Goal: Task Accomplishment & Management: Use online tool/utility

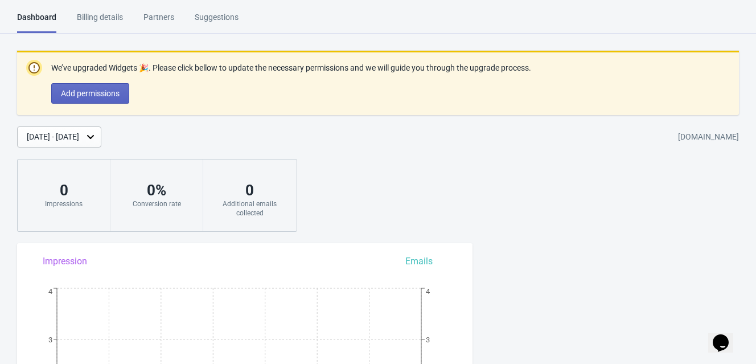
click at [212, 21] on div "Suggestions" at bounding box center [217, 21] width 44 height 20
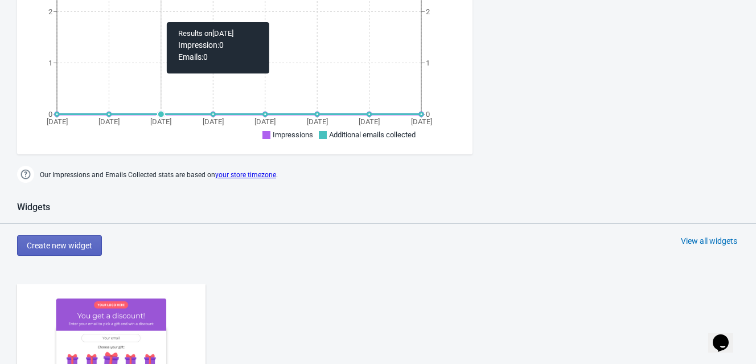
scroll to position [506, 0]
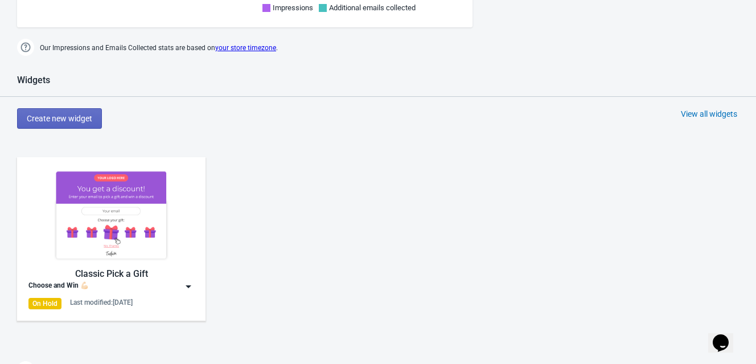
click at [189, 282] on img at bounding box center [188, 286] width 11 height 11
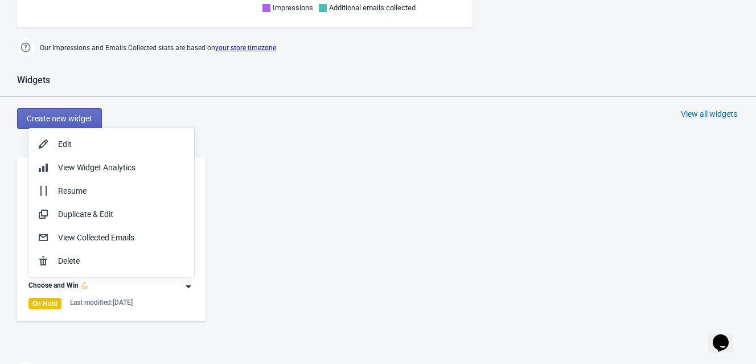
click at [280, 233] on div "Classic Pick a Gift Choose and Win 💪🏻 On Hold Last modified: [DATE]" at bounding box center [378, 248] width 756 height 205
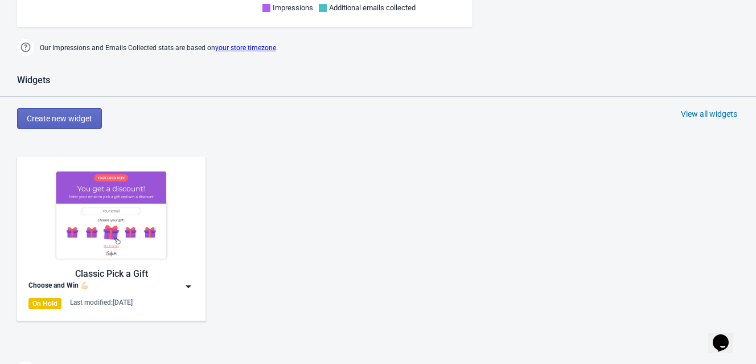
click at [193, 281] on img at bounding box center [188, 286] width 11 height 11
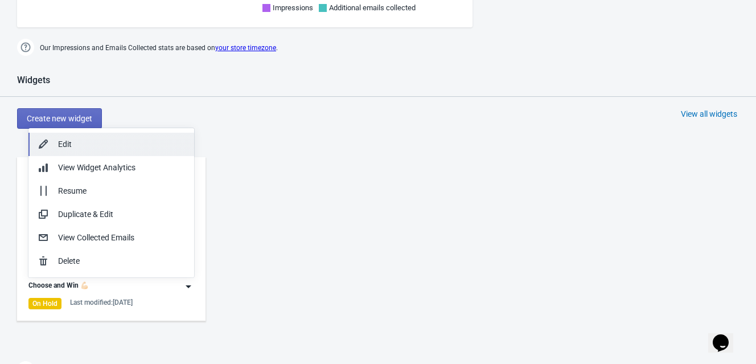
click at [146, 145] on div "Edit" at bounding box center [121, 144] width 127 height 12
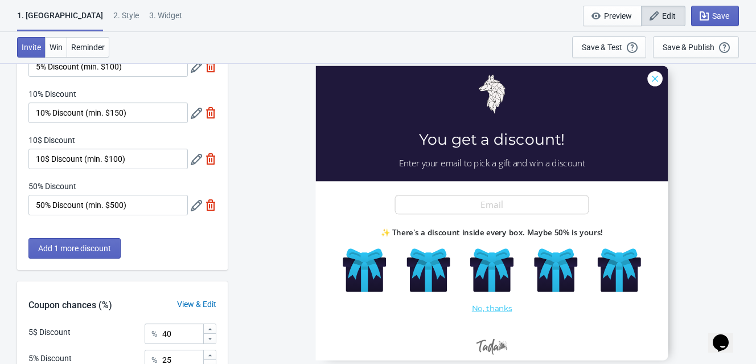
scroll to position [63, 0]
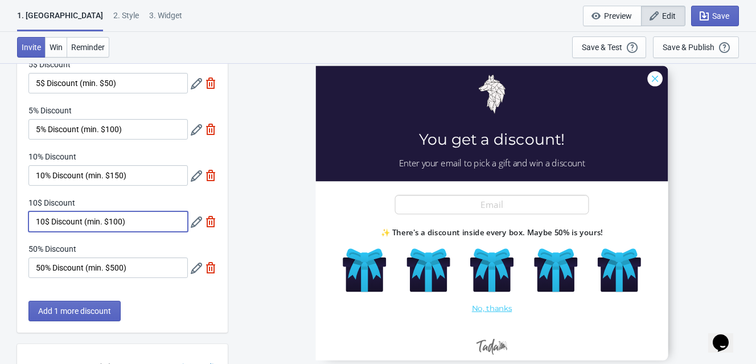
click at [115, 222] on input "10$ Discount (min. $100)" at bounding box center [107, 221] width 159 height 21
click at [140, 177] on input "10% Discount (min. $150)" at bounding box center [107, 175] width 159 height 21
click at [116, 223] on input "10$ Discount (min. $150)" at bounding box center [107, 221] width 159 height 21
type input "10$ Discount (min. $100)"
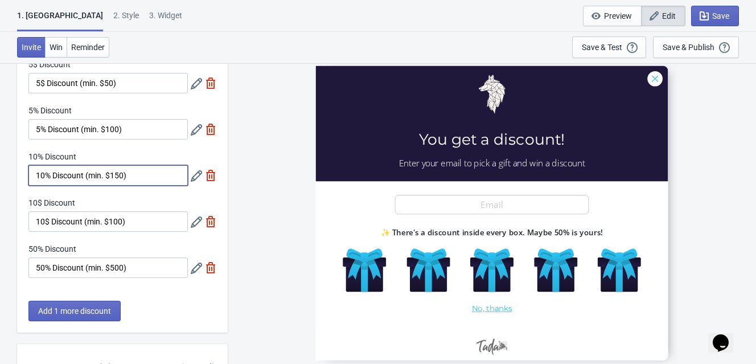
click at [115, 177] on input "10% Discount (min. $150)" at bounding box center [107, 175] width 159 height 21
type input "10% Discount (min. $100)"
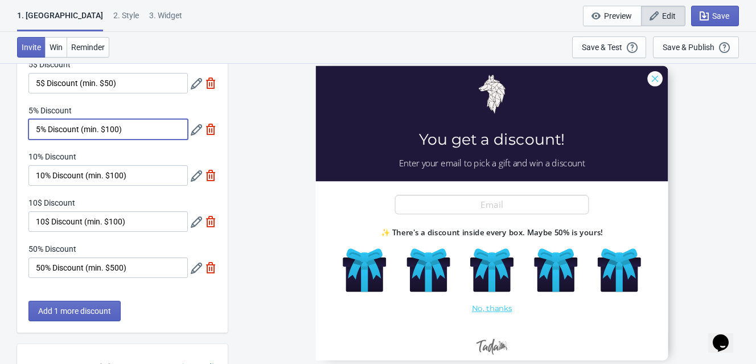
click at [112, 128] on input "5% Discount (min. $100)" at bounding box center [107, 129] width 159 height 21
type input "5% Discount (min. $50)"
click at [257, 122] on div "SASDERWERT3H You get a discount! Enter your email to pick a gift and win a disc…" at bounding box center [491, 213] width 517 height 301
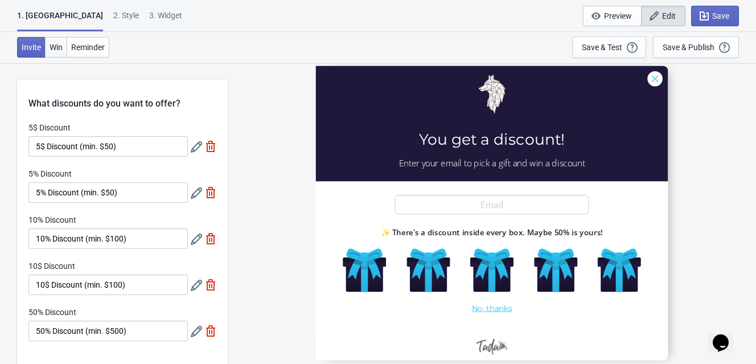
click at [63, 50] on button "Win" at bounding box center [56, 47] width 22 height 21
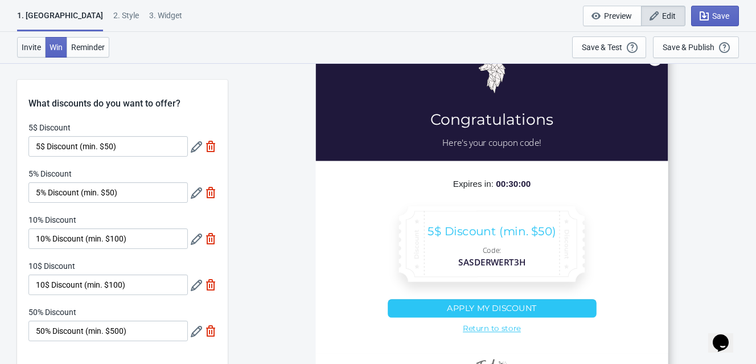
click at [34, 43] on span "Invite" at bounding box center [31, 47] width 19 height 9
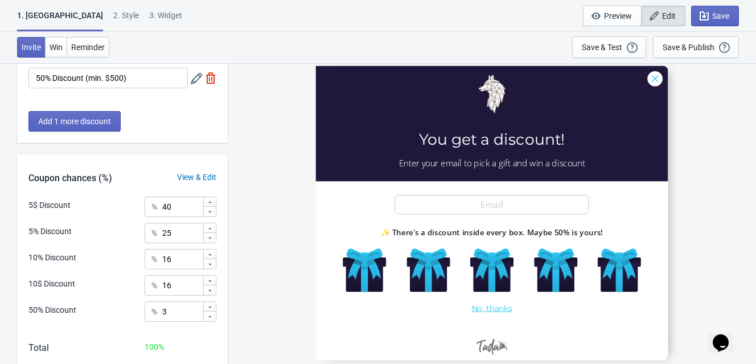
scroll to position [315, 0]
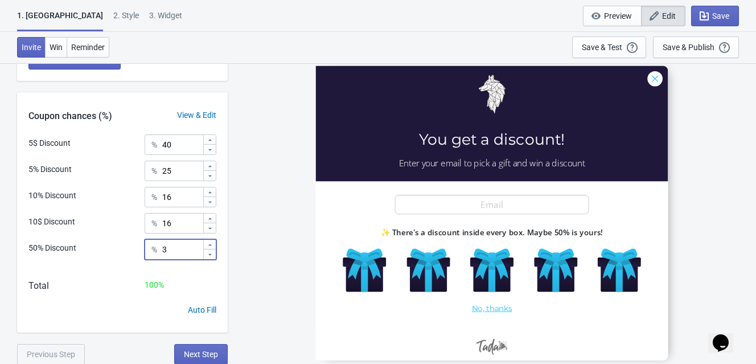
click at [211, 257] on div at bounding box center [209, 254] width 13 height 10
click at [211, 256] on icon at bounding box center [210, 254] width 7 height 7
type input "1"
click at [211, 138] on icon at bounding box center [210, 140] width 7 height 7
type input "41"
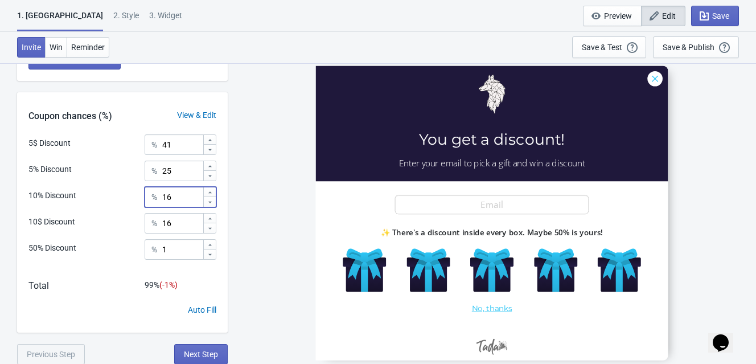
click at [209, 193] on icon at bounding box center [210, 192] width 7 height 7
click at [211, 203] on icon at bounding box center [210, 202] width 7 height 7
type input "16"
click at [211, 150] on icon at bounding box center [210, 149] width 7 height 7
type input "40"
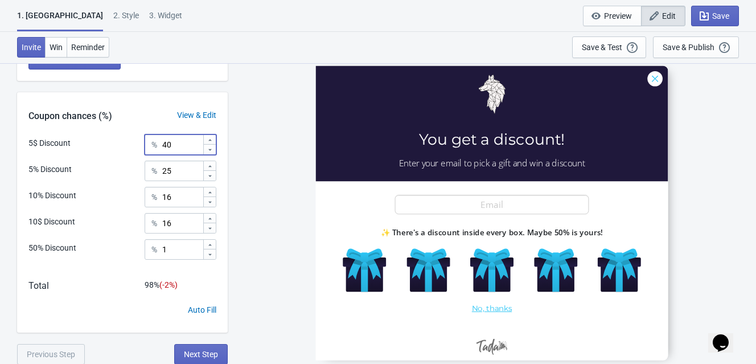
click at [211, 228] on icon at bounding box center [210, 228] width 7 height 7
click at [210, 216] on icon at bounding box center [210, 218] width 7 height 7
type input "17"
click at [207, 190] on icon at bounding box center [210, 192] width 7 height 7
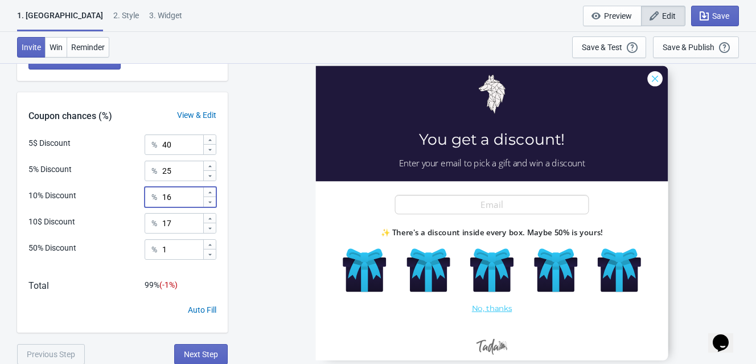
type input "17"
click at [249, 205] on div "SASDERWERT3H You get a discount! Enter your email to pick a gift and win a disc…" at bounding box center [491, 213] width 517 height 301
click at [218, 350] on span "Next Step" at bounding box center [201, 354] width 34 height 9
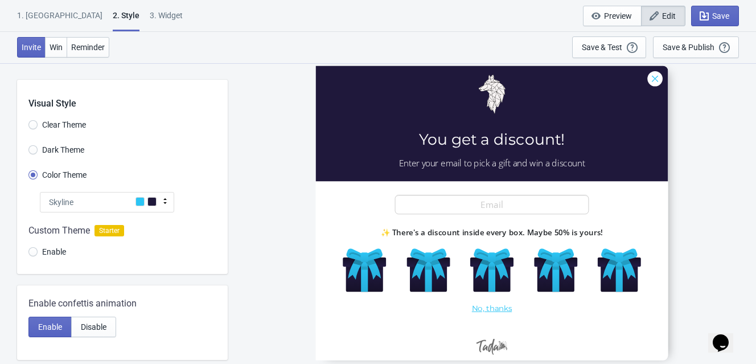
click at [32, 253] on div at bounding box center [122, 243] width 211 height 62
radio input "true"
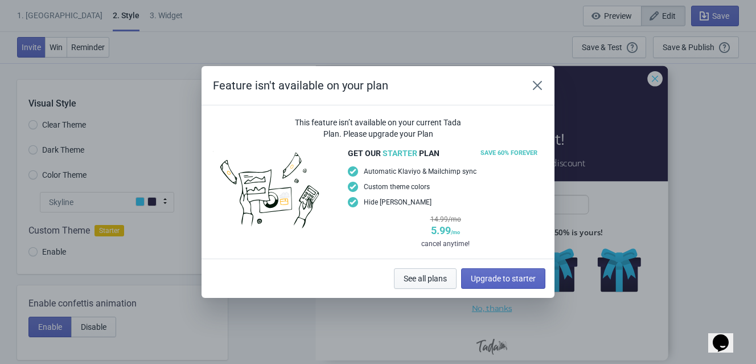
click at [429, 277] on span "See all plans" at bounding box center [425, 278] width 43 height 9
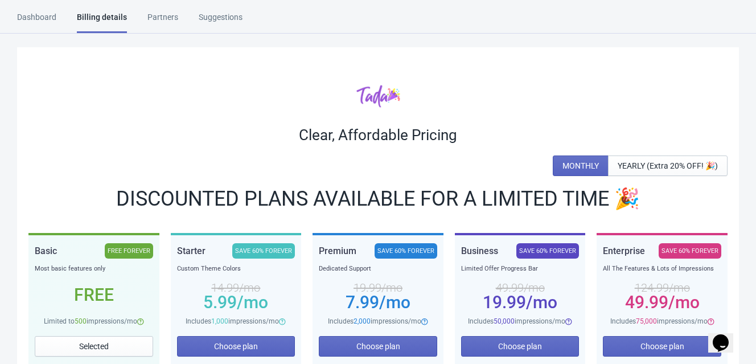
scroll to position [126, 0]
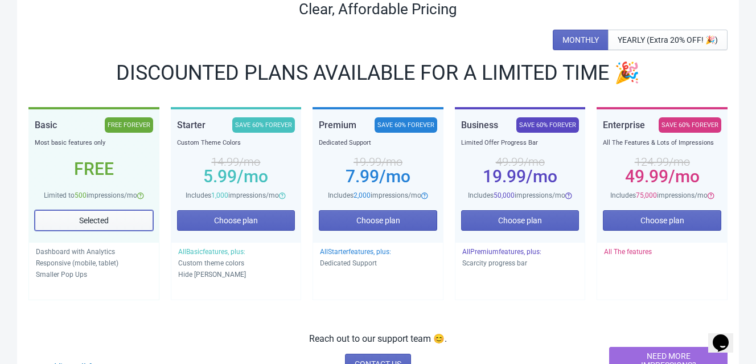
click at [103, 226] on button "Selected" at bounding box center [94, 220] width 118 height 21
click at [109, 216] on span "Selected" at bounding box center [94, 220] width 30 height 9
click at [105, 217] on span "Selected" at bounding box center [94, 220] width 30 height 9
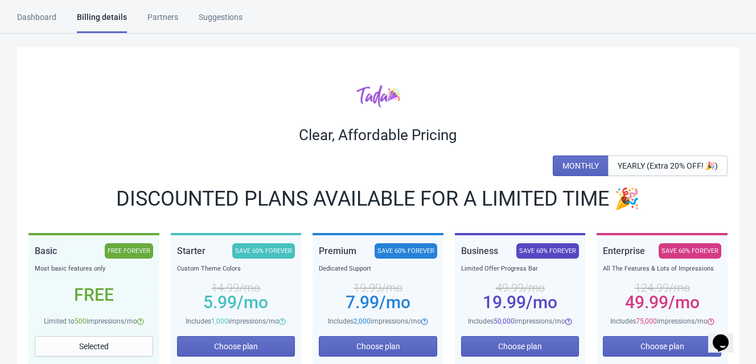
click at [144, 21] on div "Dashboard Billing details Partners Suggestions" at bounding box center [140, 22] width 246 height 22
click at [48, 12] on div "Dashboard" at bounding box center [36, 21] width 39 height 20
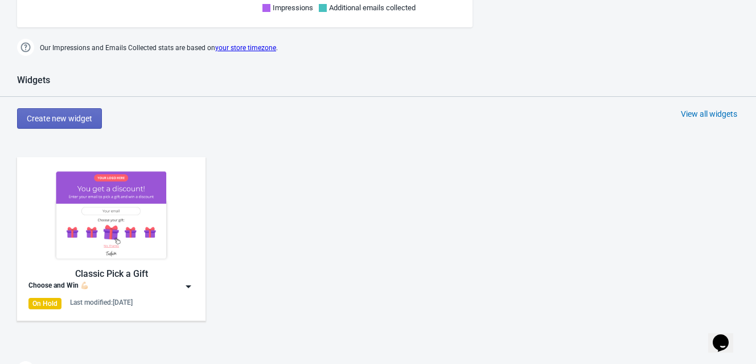
scroll to position [633, 0]
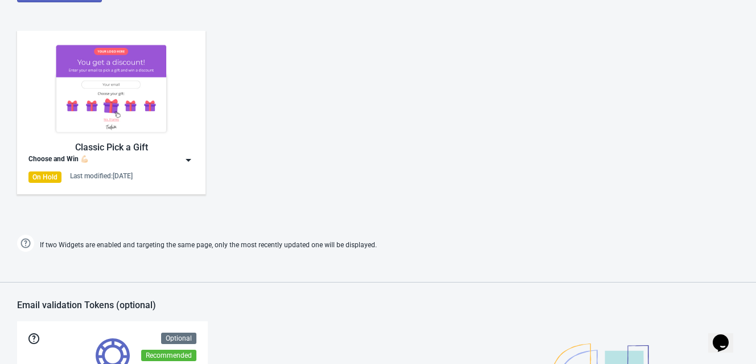
click at [185, 161] on img at bounding box center [188, 159] width 11 height 11
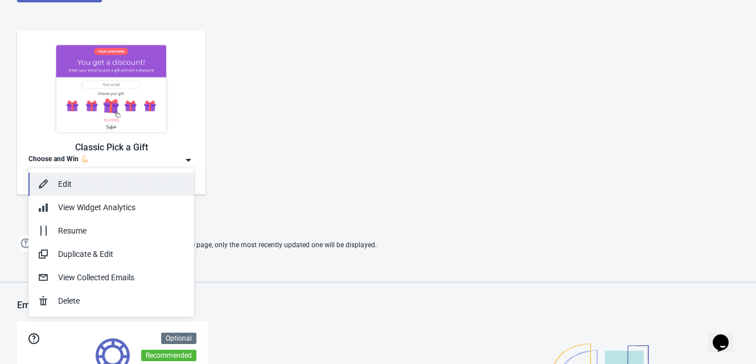
click at [139, 186] on div "Edit" at bounding box center [121, 184] width 127 height 12
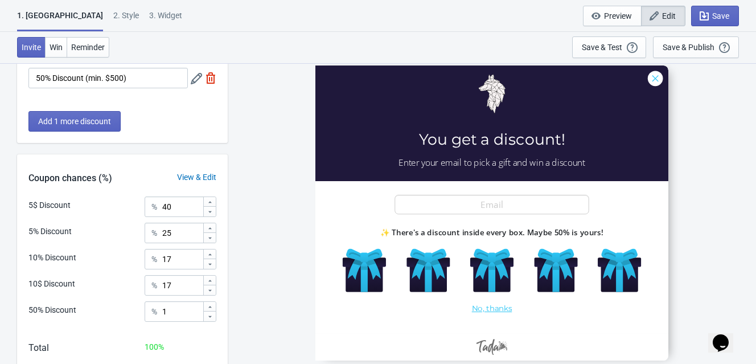
scroll to position [315, 0]
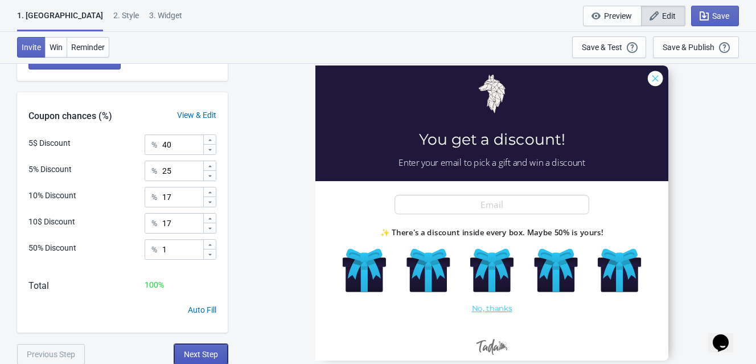
click at [206, 346] on button "Next Step" at bounding box center [201, 354] width 54 height 21
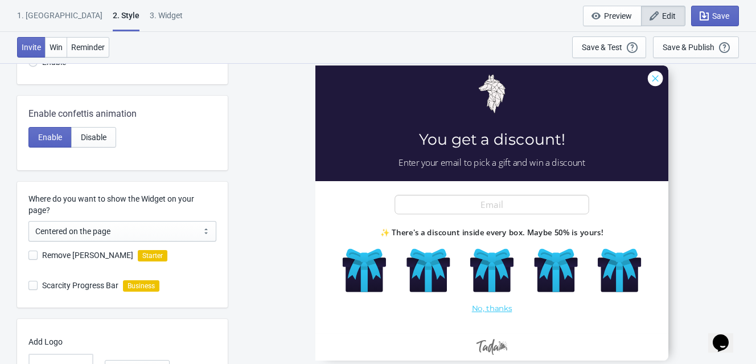
scroll to position [0, 0]
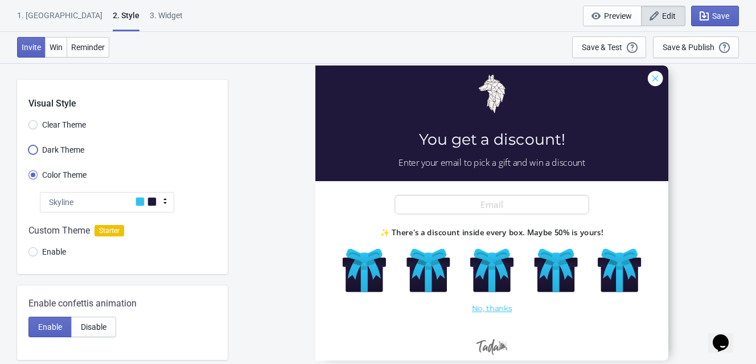
click at [36, 148] on input "Dark Theme" at bounding box center [32, 155] width 9 height 21
radio input "true"
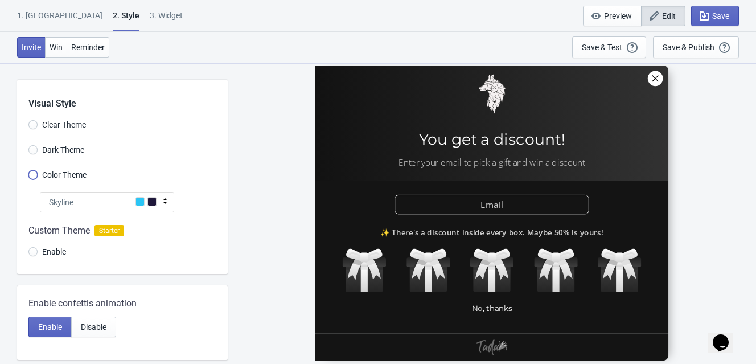
click at [35, 177] on input "Color Theme" at bounding box center [32, 180] width 9 height 21
radio input "true"
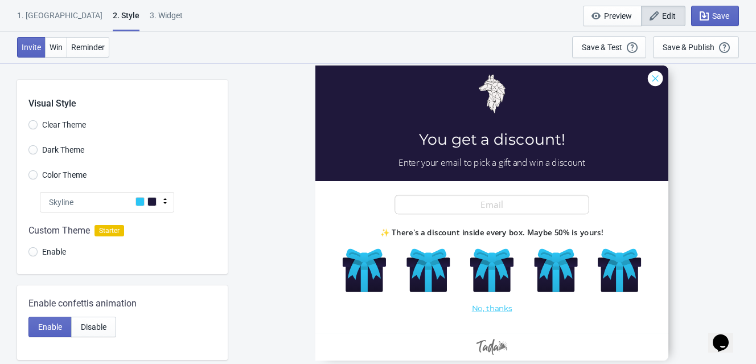
click at [37, 124] on label "Clear Theme" at bounding box center [57, 125] width 58 height 16
click at [37, 124] on input "Clear Theme" at bounding box center [32, 130] width 9 height 21
radio input "true"
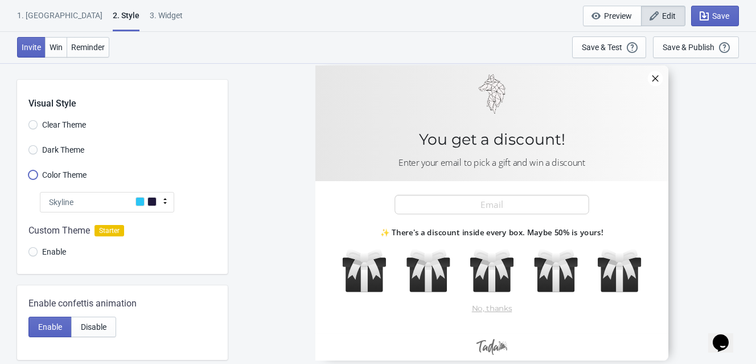
click at [33, 176] on input "Color Theme" at bounding box center [32, 180] width 9 height 21
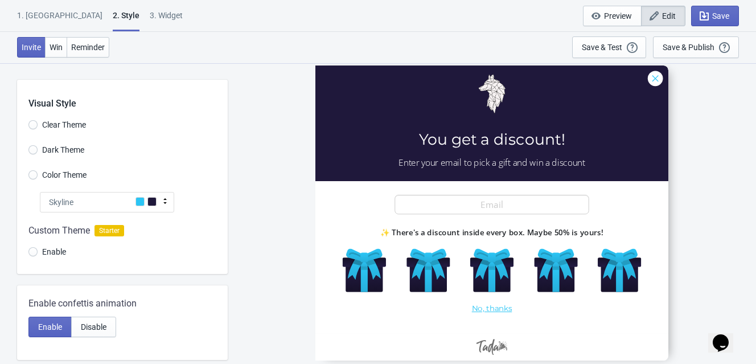
click at [260, 167] on div "SASDERWERT3H You get a discount! Enter your email to pick a gift and win a disc…" at bounding box center [491, 213] width 517 height 301
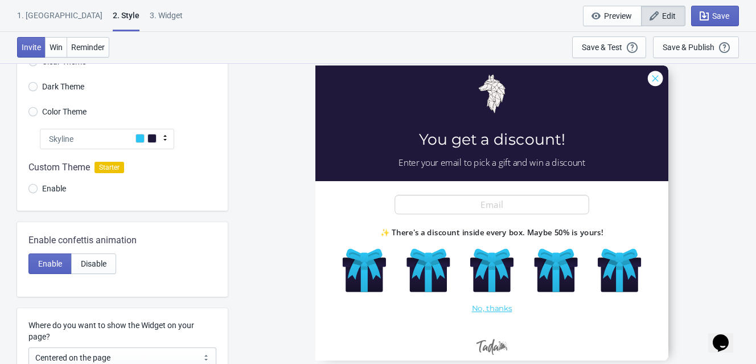
scroll to position [126, 0]
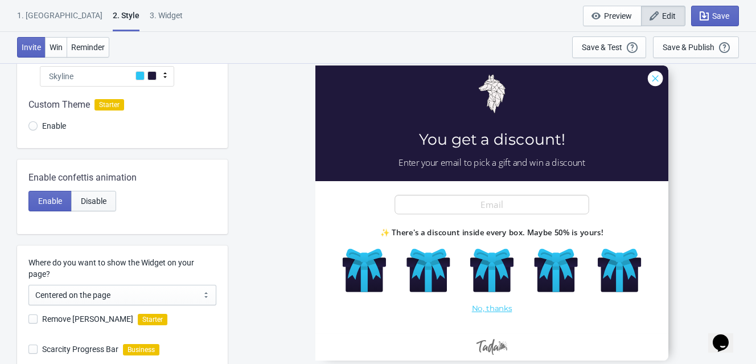
click at [99, 196] on span "Disable" at bounding box center [94, 200] width 26 height 9
click at [58, 198] on span "Enable" at bounding box center [50, 200] width 24 height 9
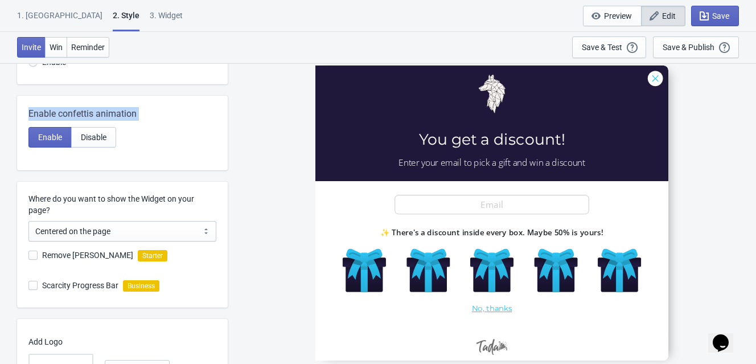
drag, startPoint x: 27, startPoint y: 112, endPoint x: 148, endPoint y: 126, distance: 122.2
click at [148, 126] on div "Enable confettis animation Enable Disable" at bounding box center [122, 133] width 211 height 75
copy div "Enable confettis animation Enable Disable"
click at [87, 135] on span "Disable" at bounding box center [94, 137] width 26 height 9
radio input "true"
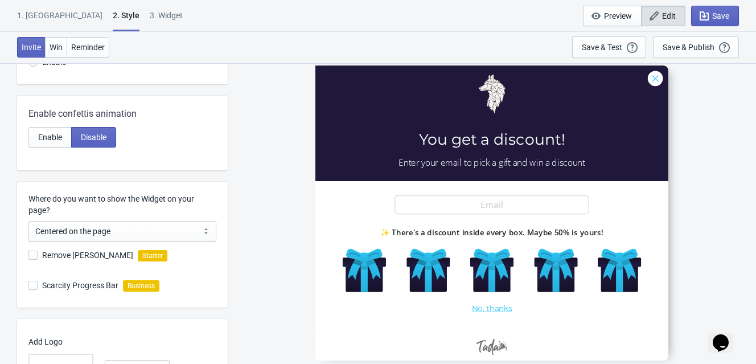
click at [260, 155] on div "SASDERWERT3H You get a discount! Enter your email to pick a gift and win a disc…" at bounding box center [491, 213] width 517 height 301
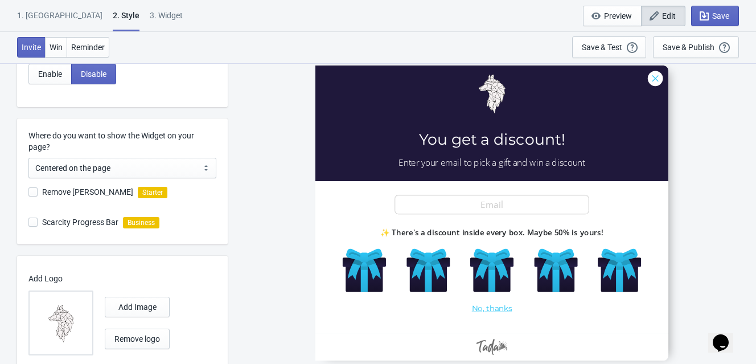
click at [187, 156] on div "Where do you want to show the Widget on your page? Centered on the page Left si…" at bounding box center [122, 154] width 188 height 48
click at [187, 165] on select "Centered on the page Left side of the page" at bounding box center [122, 168] width 188 height 21
click at [188, 163] on select "Centered on the page Left side of the page" at bounding box center [122, 168] width 188 height 21
drag, startPoint x: 26, startPoint y: 132, endPoint x: 86, endPoint y: 149, distance: 62.2
click at [86, 149] on div "Where do you want to show the Widget on your page? Centered on the page Left si…" at bounding box center [122, 181] width 211 height 126
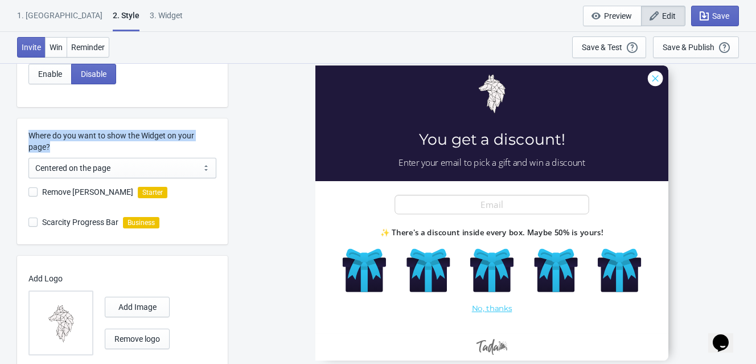
copy label "Where do you want to show the Widget on your page?"
click at [139, 171] on select "Centered on the page Left side of the page" at bounding box center [122, 168] width 188 height 21
select select "left"
click at [28, 158] on select "Centered on the page Left side of the page" at bounding box center [122, 168] width 188 height 21
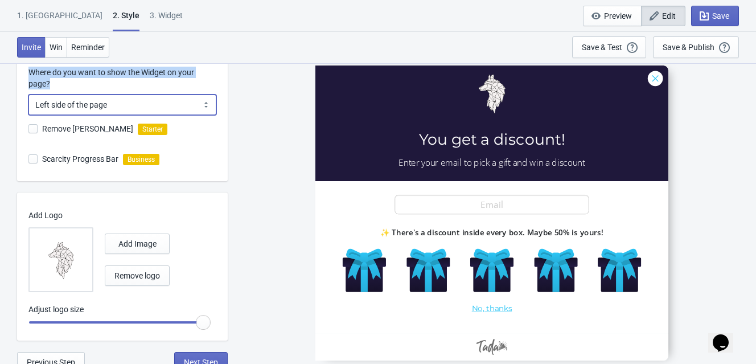
click at [195, 106] on select "Centered on the page Left side of the page" at bounding box center [122, 105] width 188 height 21
click at [28, 95] on select "Centered on the page Left side of the page" at bounding box center [122, 105] width 188 height 21
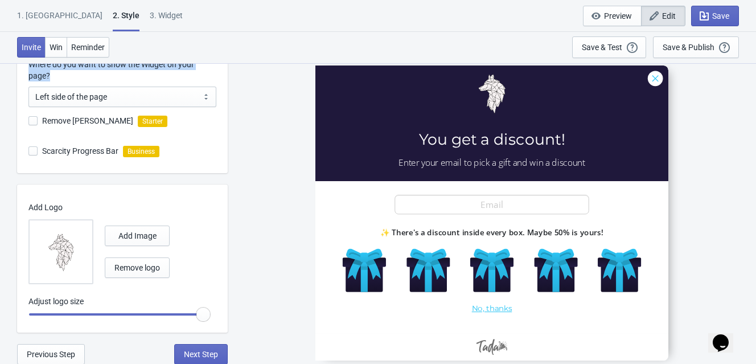
radio input "true"
type input "1.25"
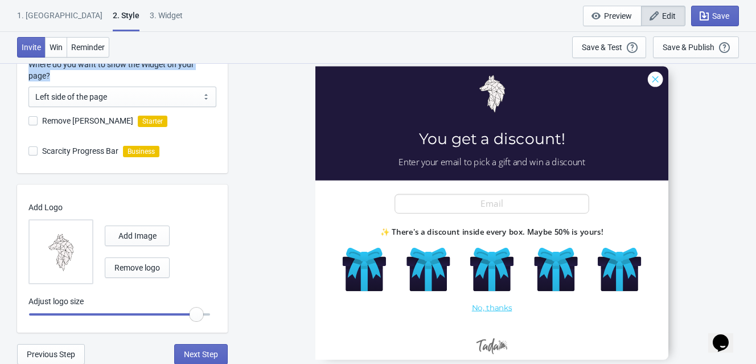
radio input "true"
type input "1.2"
radio input "true"
type input "1.15"
radio input "true"
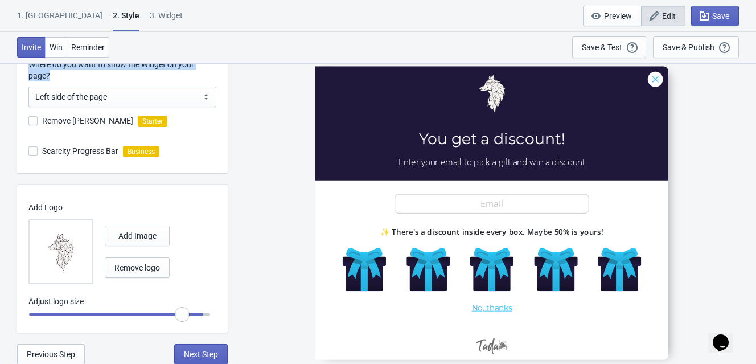
type input "1.1"
radio input "true"
type input "1"
radio input "true"
type input "0.95"
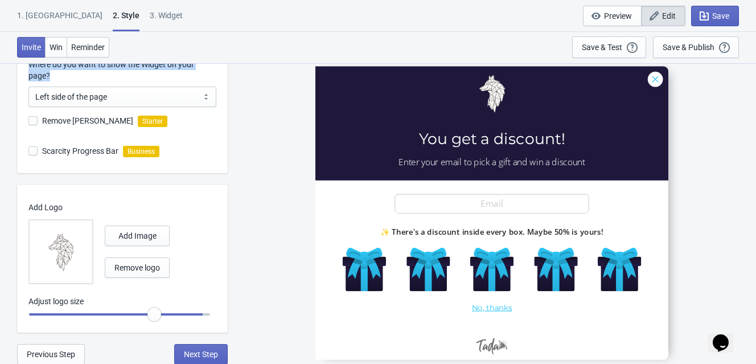
radio input "true"
type input "0.9"
radio input "true"
type input "0.85"
radio input "true"
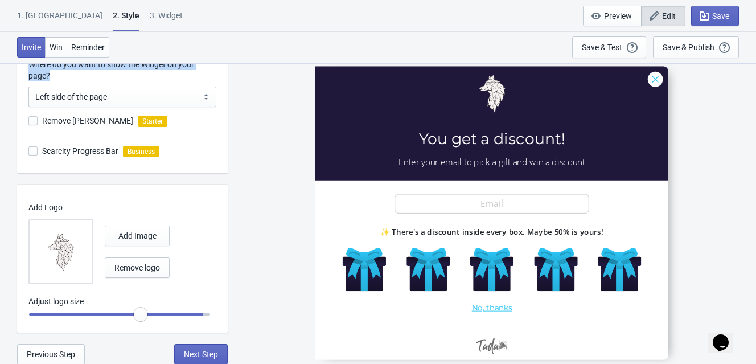
type input "0.75"
radio input "true"
type input "0.7"
radio input "true"
type input "0.65"
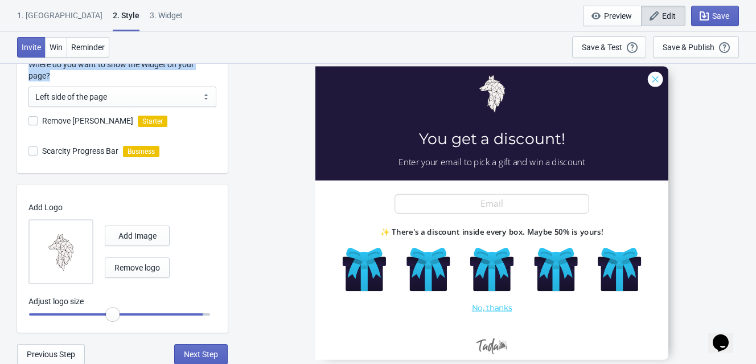
radio input "true"
type input "0.6"
radio input "true"
type input "0.5"
radio input "true"
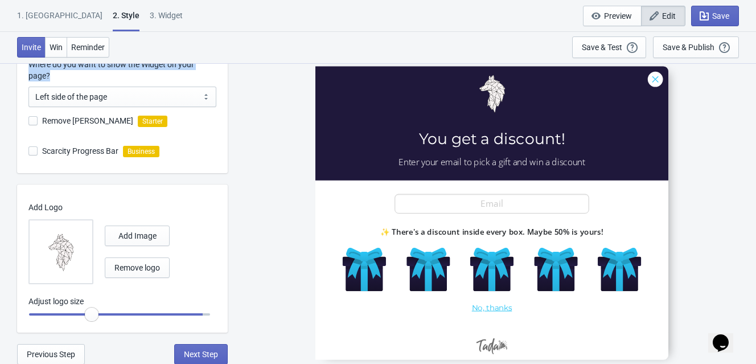
type input "0.45"
radio input "true"
type input "0.4"
radio input "true"
type input "0.35"
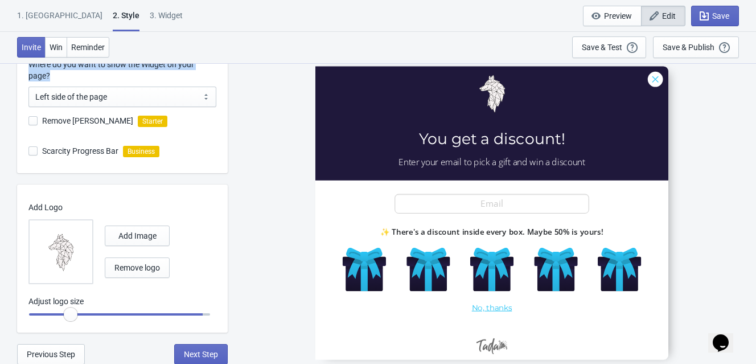
radio input "true"
type input "0.3"
radio input "true"
type input "0.25"
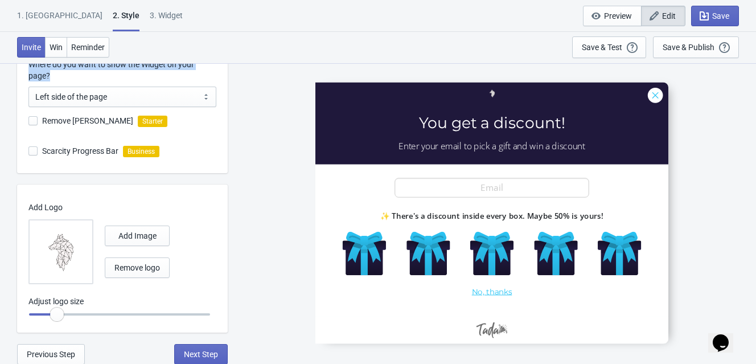
radio input "true"
type input "0.2"
radio input "true"
type input "0.25"
radio input "true"
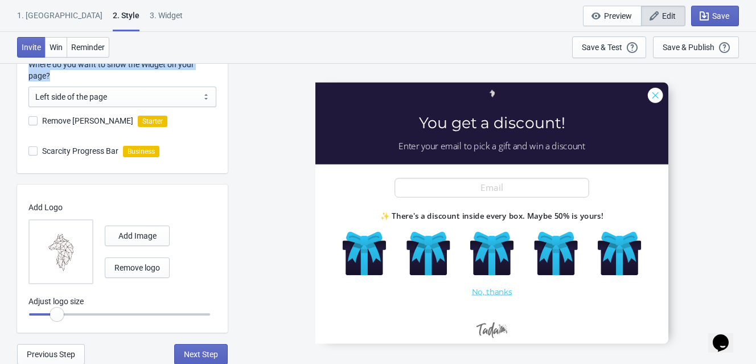
type input "0.3"
radio input "true"
type input "0.35"
radio input "true"
type input "0.45"
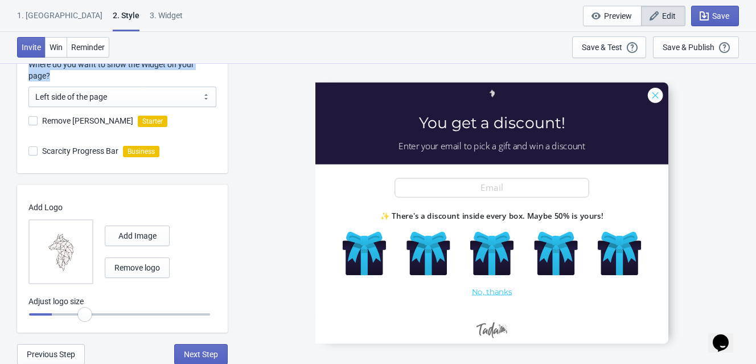
radio input "true"
type input "0.5"
radio input "true"
type input "0.55"
radio input "true"
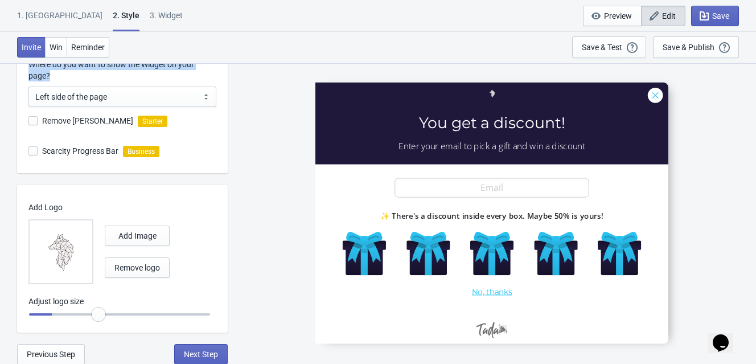
type input "0.65"
radio input "true"
type input "0.75"
radio input "true"
type input "0.8"
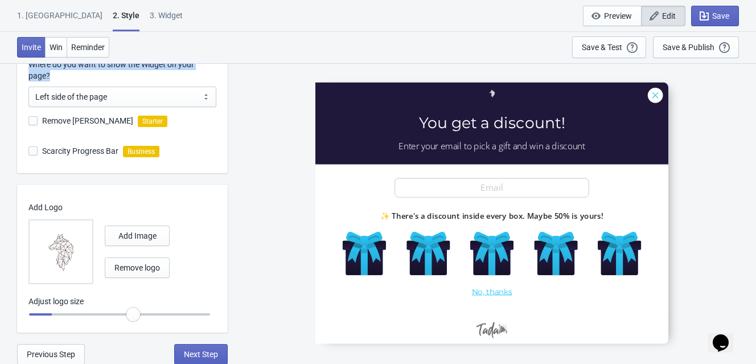
radio input "true"
type input "0.85"
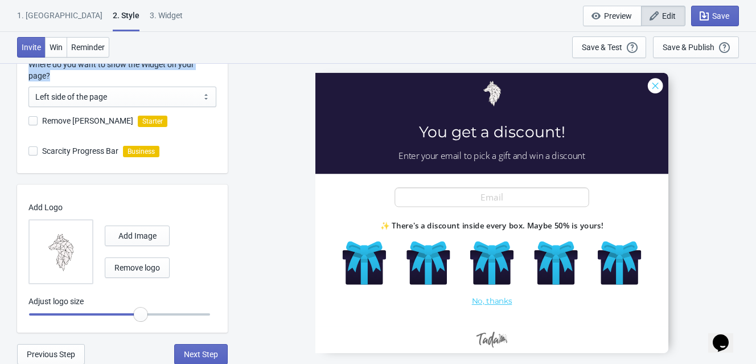
radio input "true"
type input "0.9"
radio input "true"
type input "1"
radio input "true"
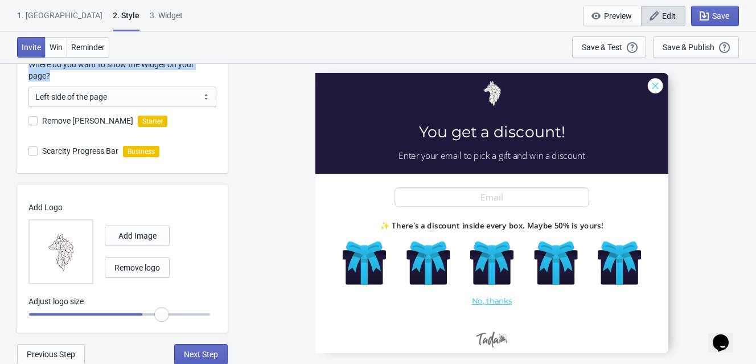
type input "1.05"
radio input "true"
type input "1.1"
radio input "true"
type input "1.15"
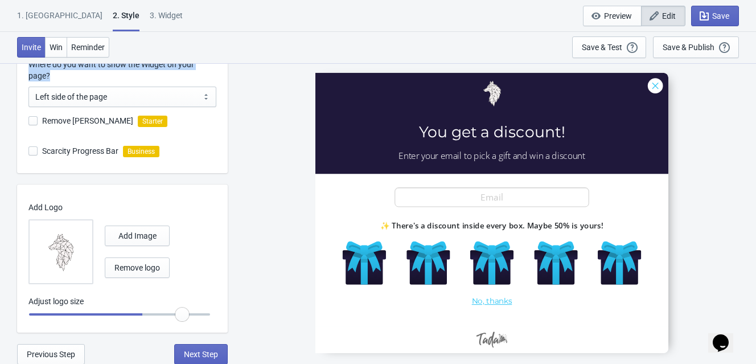
radio input "true"
type input "1.2"
radio input "true"
type input "1.25"
radio input "true"
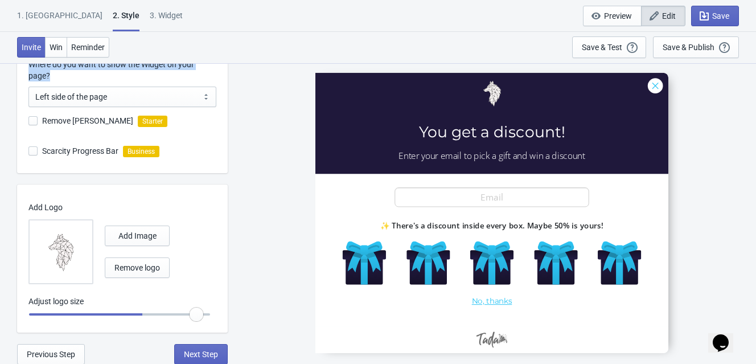
type input "1.3"
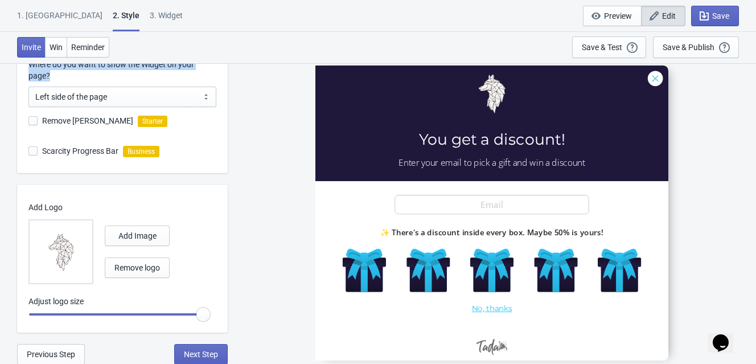
drag, startPoint x: 206, startPoint y: 315, endPoint x: 272, endPoint y: 320, distance: 65.7
click at [211, 320] on input "range" at bounding box center [119, 314] width 182 height 21
click at [208, 346] on button "Next Step" at bounding box center [201, 354] width 54 height 21
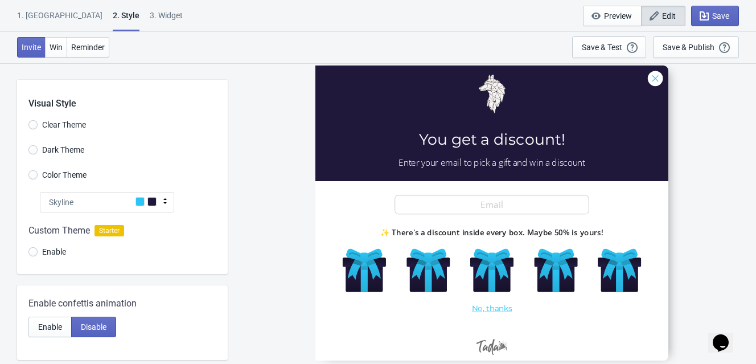
select select "once"
select select "1"
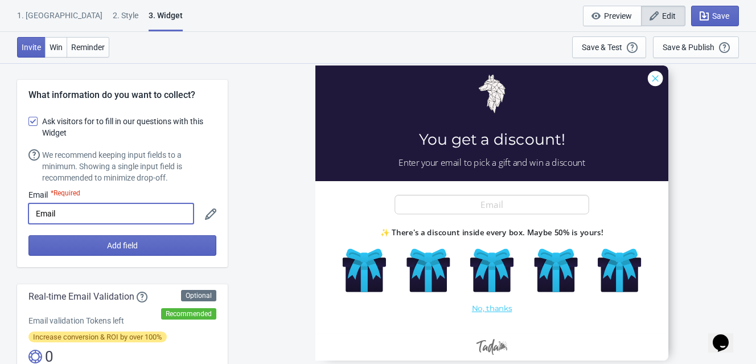
click at [119, 216] on input "Email" at bounding box center [110, 213] width 165 height 21
click at [121, 214] on input "Email" at bounding box center [110, 213] width 165 height 21
paste input "For example"
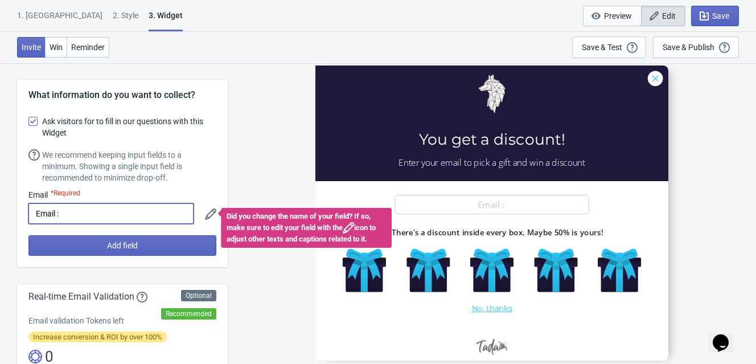
click at [121, 219] on input "Email :" at bounding box center [110, 213] width 165 height 21
paste input "Example"
type input "Email : [EMAIL_ADDRESS][DOMAIN_NAME]"
click at [271, 170] on div "SASDERWERT3H You get a discount! Enter your email to pick a gift and win a disc…" at bounding box center [491, 213] width 517 height 301
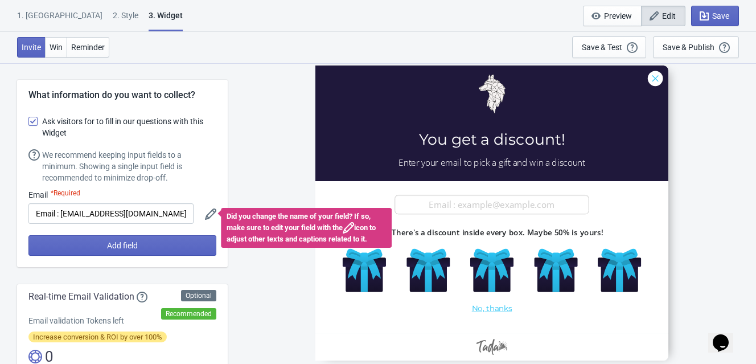
scroll to position [63, 0]
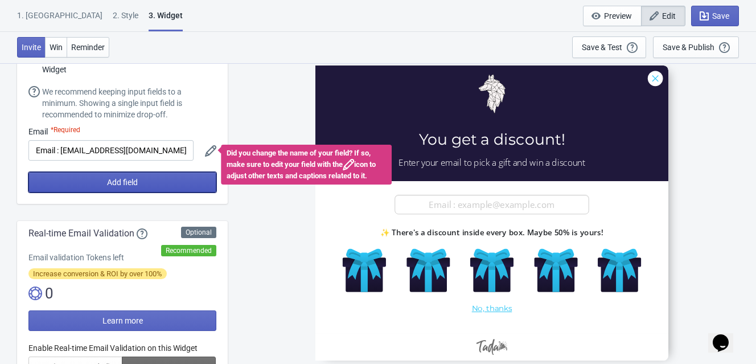
click at [178, 186] on button "Add field" at bounding box center [122, 182] width 188 height 21
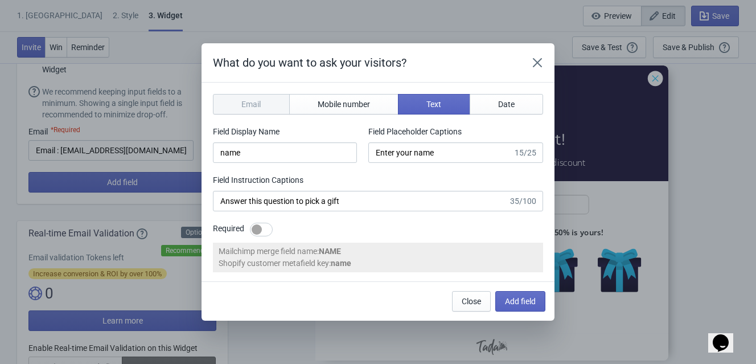
click at [265, 101] on div "Email" at bounding box center [251, 104] width 77 height 21
click at [537, 60] on icon "Close" at bounding box center [537, 62] width 11 height 11
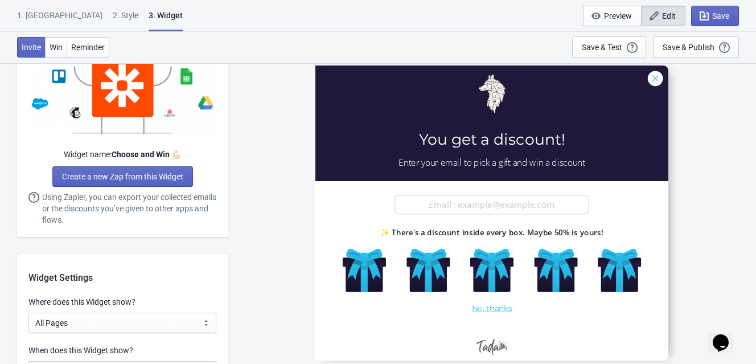
scroll to position [823, 0]
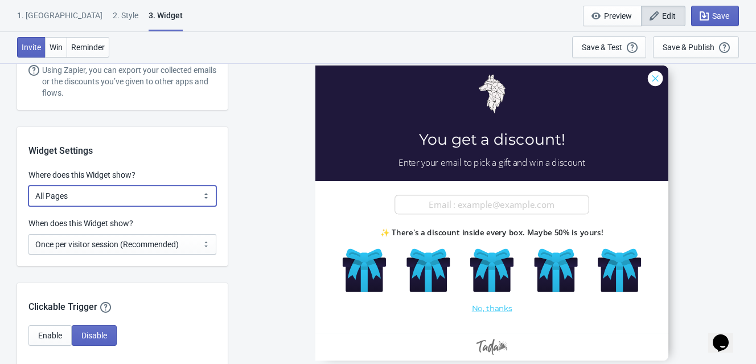
click at [131, 204] on select "All Pages All Product Pages All Blog Pages All Static Pages Specific Product(s)…" at bounding box center [122, 196] width 188 height 21
click at [28, 186] on select "All Pages All Product Pages All Blog Pages All Static Pages Specific Product(s)…" at bounding box center [122, 196] width 188 height 21
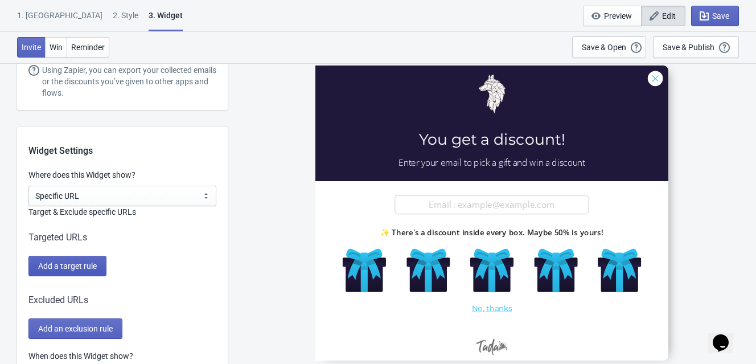
click at [83, 270] on span "Add a target rule" at bounding box center [67, 265] width 59 height 9
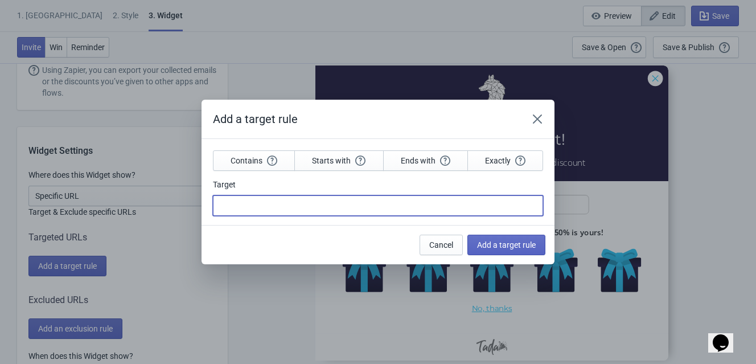
click at [265, 206] on input "Target" at bounding box center [378, 205] width 330 height 21
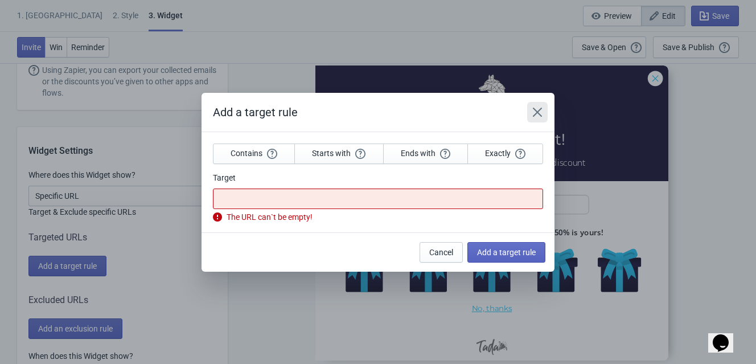
click at [544, 115] on button "Close" at bounding box center [537, 112] width 21 height 21
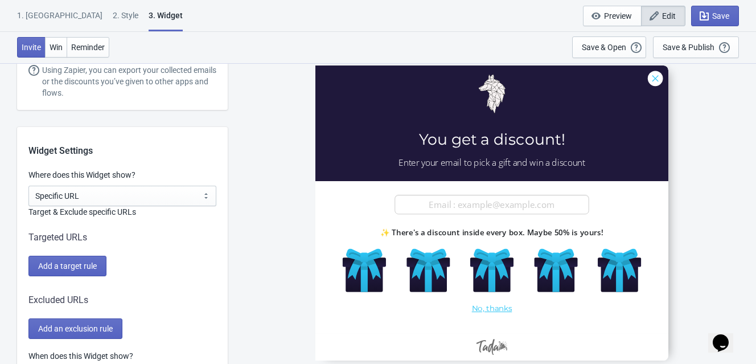
scroll to position [886, 0]
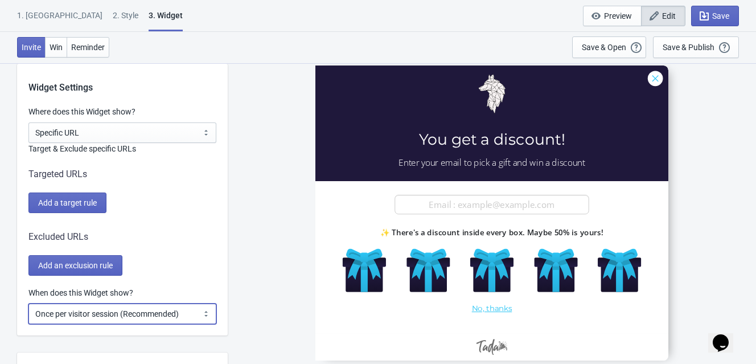
click at [136, 309] on select "Every new visit of page Once every period of time Once per visitor session (Rec…" at bounding box center [122, 314] width 188 height 21
drag, startPoint x: 136, startPoint y: 310, endPoint x: 135, endPoint y: 298, distance: 12.0
click at [136, 310] on select "Every new visit of page Once every period of time Once per visitor session (Rec…" at bounding box center [122, 314] width 188 height 21
click at [134, 144] on label "Target & Exclude specific URLs" at bounding box center [122, 148] width 188 height 11
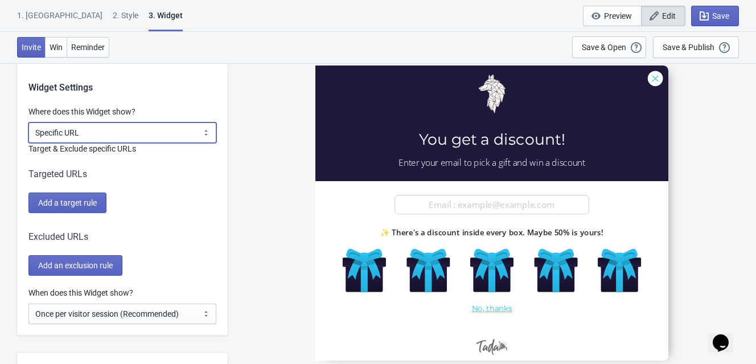
click at [134, 141] on select "All Pages All Product Pages All Blog Pages All Static Pages Specific Product(s)…" at bounding box center [122, 132] width 188 height 21
select select "homepageOnly"
click at [28, 122] on select "All Pages All Product Pages All Blog Pages All Static Pages Specific Product(s)…" at bounding box center [122, 132] width 188 height 21
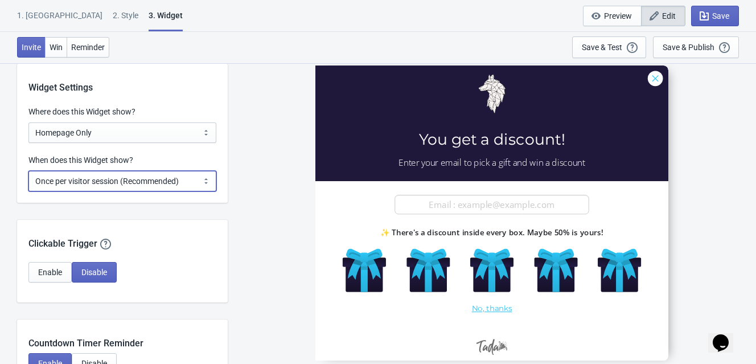
click at [187, 171] on select "Every new visit of page Once every period of time Once per visitor session (Rec…" at bounding box center [122, 181] width 188 height 21
click at [187, 172] on select "Every new visit of page Once every period of time Once per visitor session (Rec…" at bounding box center [122, 181] width 188 height 21
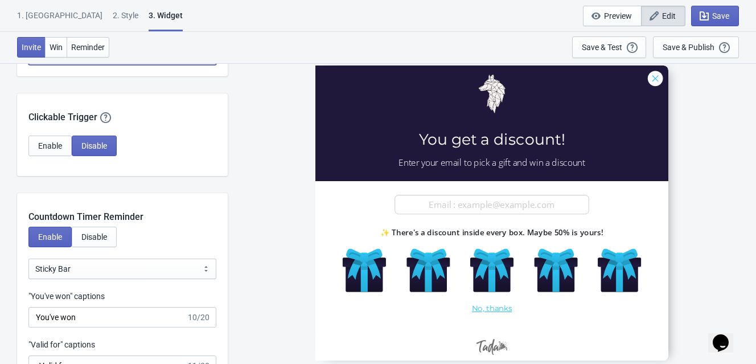
scroll to position [1076, 0]
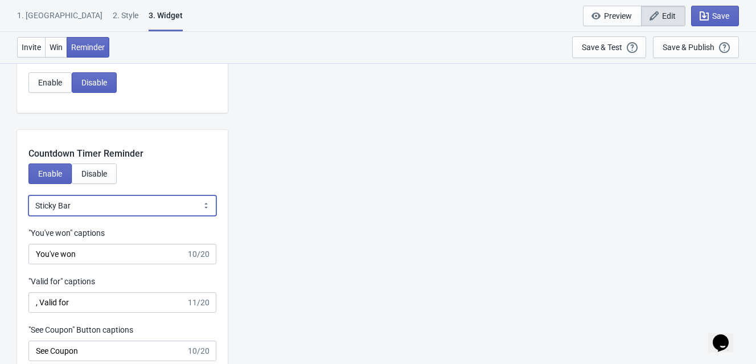
click at [155, 204] on select "Bubble Sticky Bar" at bounding box center [122, 205] width 188 height 21
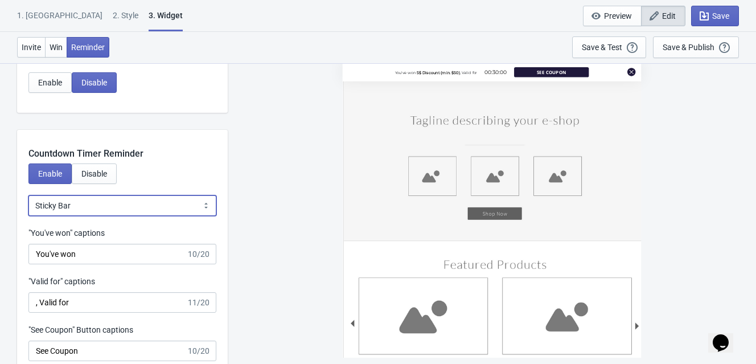
select select "0"
click at [28, 195] on select "Bubble Sticky Bar" at bounding box center [122, 205] width 188 height 21
type input "left"
select select "0"
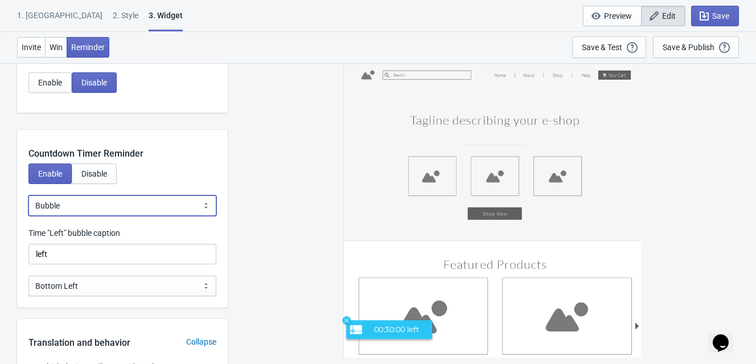
click at [146, 206] on select "Bubble Sticky Bar" at bounding box center [122, 205] width 188 height 21
select select "1"
click at [28, 195] on select "Bubble Sticky Bar" at bounding box center [122, 205] width 188 height 21
type input ", Valid for"
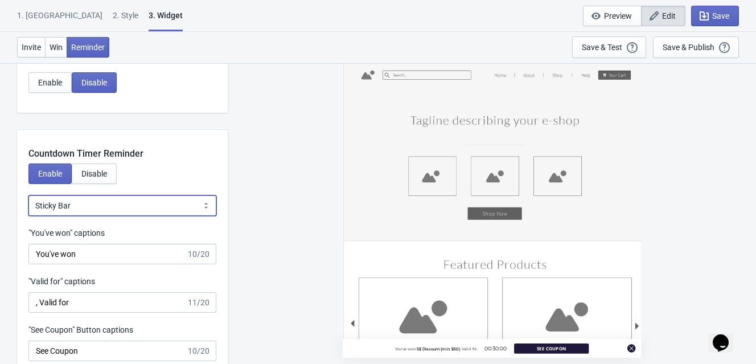
click at [142, 207] on select "Bubble Sticky Bar" at bounding box center [122, 205] width 188 height 21
select select "0"
click at [28, 195] on select "Bubble Sticky Bar" at bounding box center [122, 205] width 188 height 21
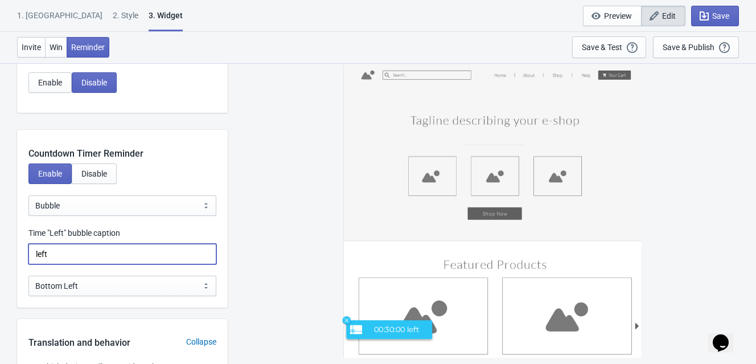
click at [109, 249] on input "left" at bounding box center [122, 254] width 188 height 21
click at [129, 253] on input "left" at bounding box center [122, 254] width 188 height 21
type input "left"
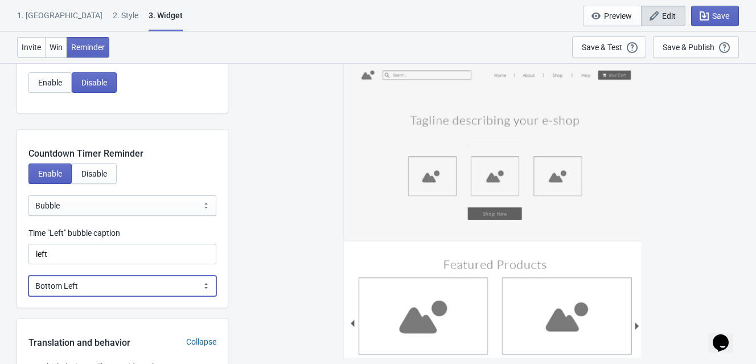
click at [132, 277] on select "Bottom Left Bottom Right Middle Left Middle Right Top Left Top Right" at bounding box center [122, 286] width 188 height 21
click at [28, 276] on select "Bottom Left Bottom Right Middle Left Middle Right Top Left Top Right" at bounding box center [122, 286] width 188 height 21
click at [83, 285] on select "Bottom Left Bottom Right Middle Left Middle Right Top Left Top Right" at bounding box center [122, 286] width 188 height 21
click at [28, 276] on select "Bottom Left Bottom Right Middle Left Middle Right Top Left Top Right" at bounding box center [122, 286] width 188 height 21
click at [78, 283] on select "Bottom Left Bottom Right Middle Left Middle Right Top Left Top Right" at bounding box center [122, 286] width 188 height 21
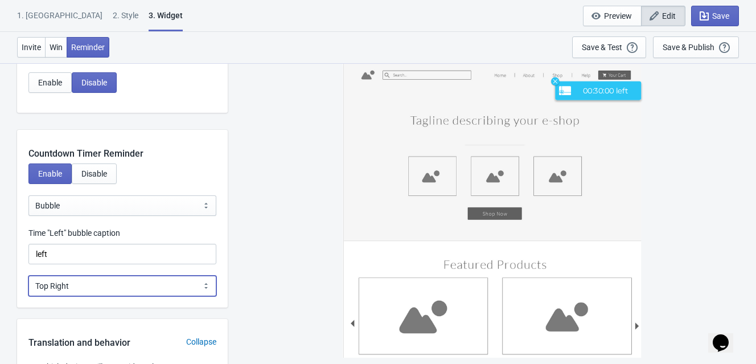
select select "1"
click at [28, 276] on select "Bottom Left Bottom Right Middle Left Middle Right Top Left Top Right" at bounding box center [122, 286] width 188 height 21
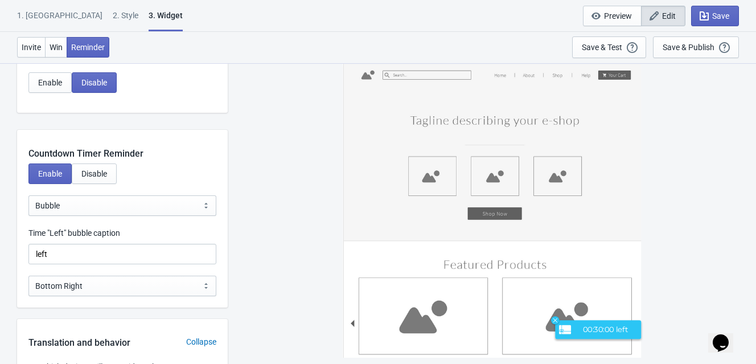
click at [251, 220] on div "00:30:00 left" at bounding box center [491, 213] width 517 height 301
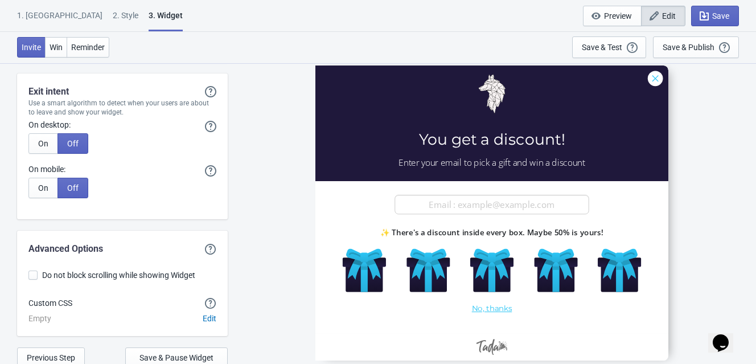
scroll to position [2810, 0]
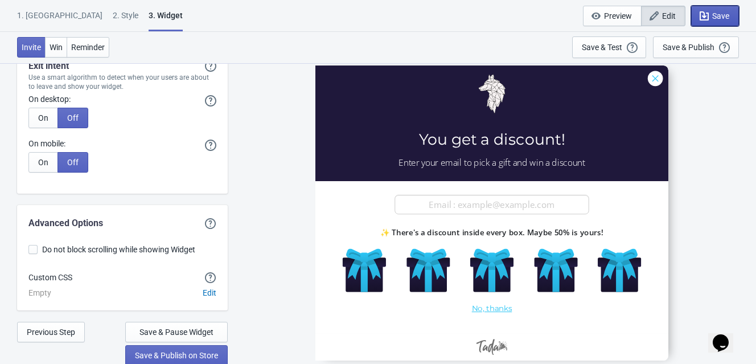
click at [728, 14] on span "Save" at bounding box center [720, 15] width 17 height 9
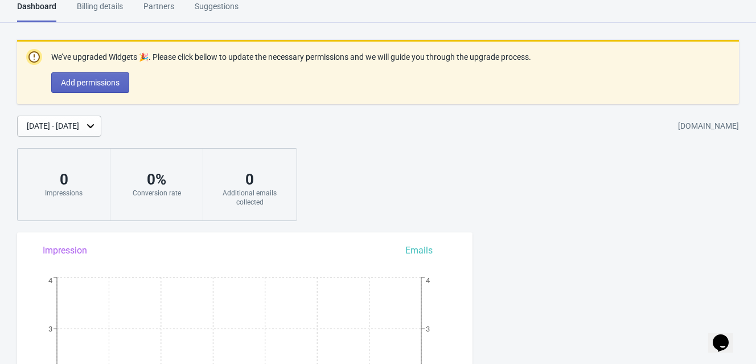
scroll to position [923, 0]
